Goal: Find specific page/section: Find specific page/section

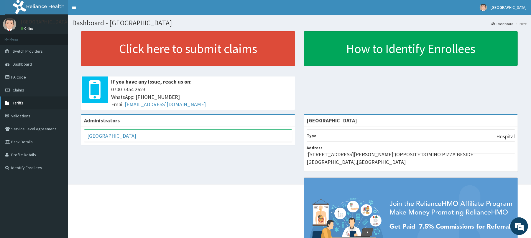
click at [22, 103] on span "Tariffs" at bounding box center [18, 103] width 11 height 5
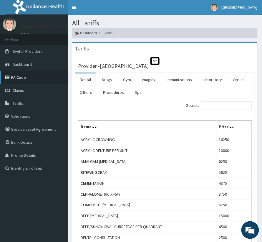
click at [16, 77] on link "PA Code" at bounding box center [34, 77] width 68 height 13
